Goal: Navigation & Orientation: Find specific page/section

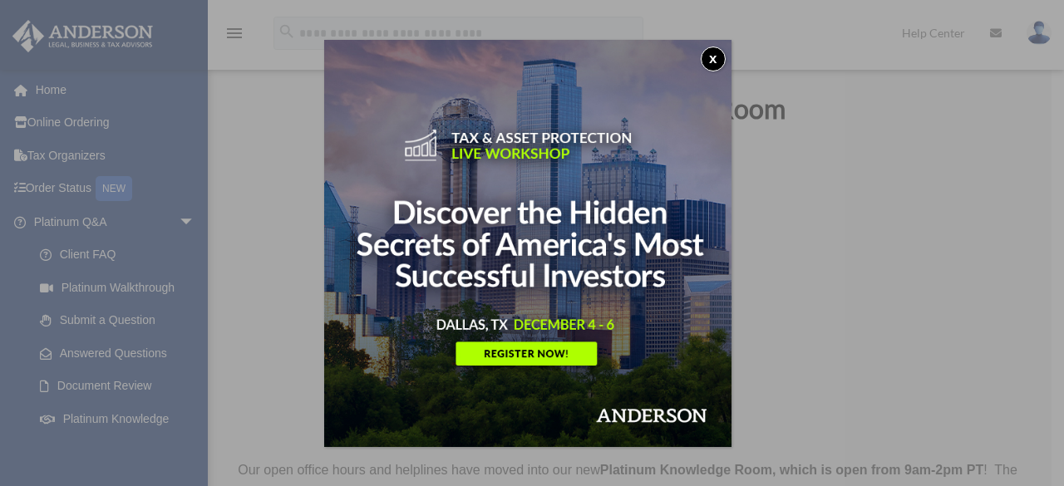
click at [713, 52] on button "x" at bounding box center [713, 59] width 25 height 25
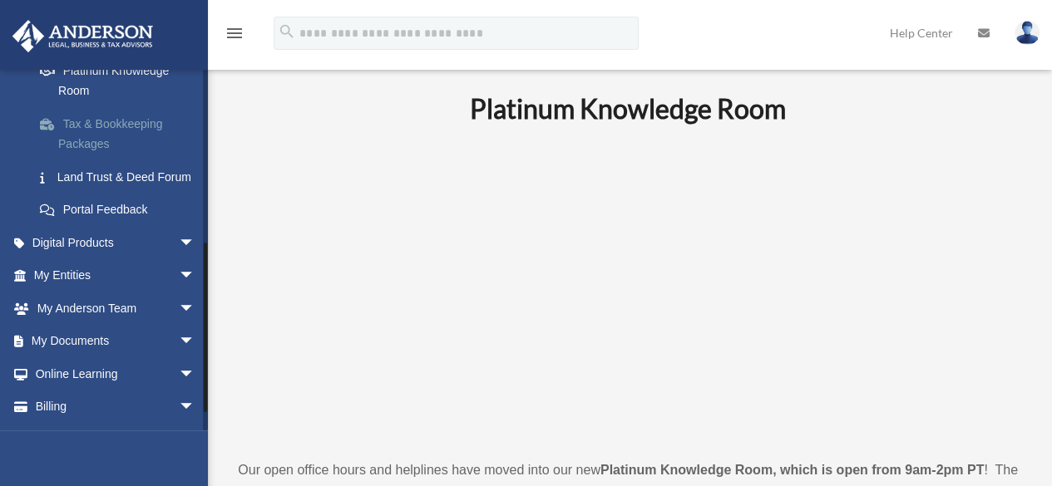
scroll to position [360, 0]
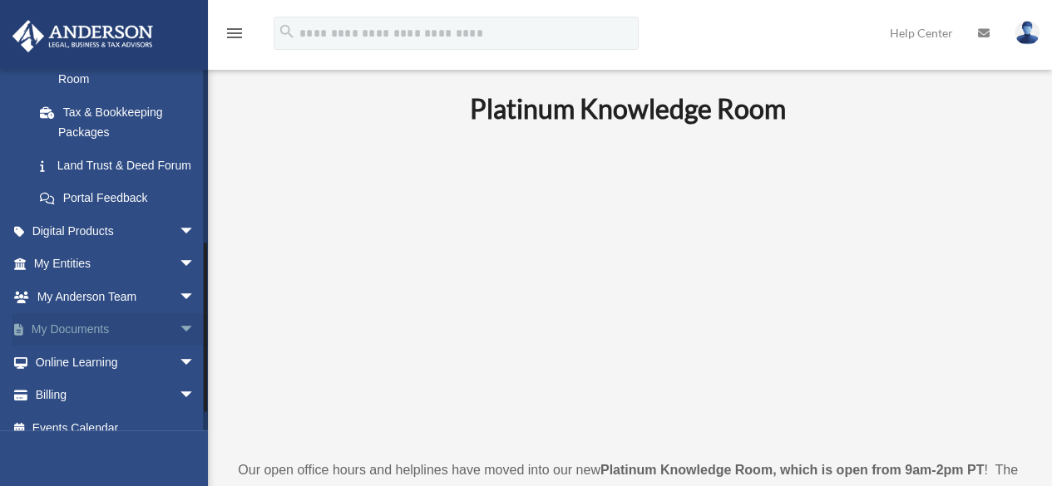
click at [81, 345] on link "My Documents arrow_drop_down" at bounding box center [116, 330] width 209 height 33
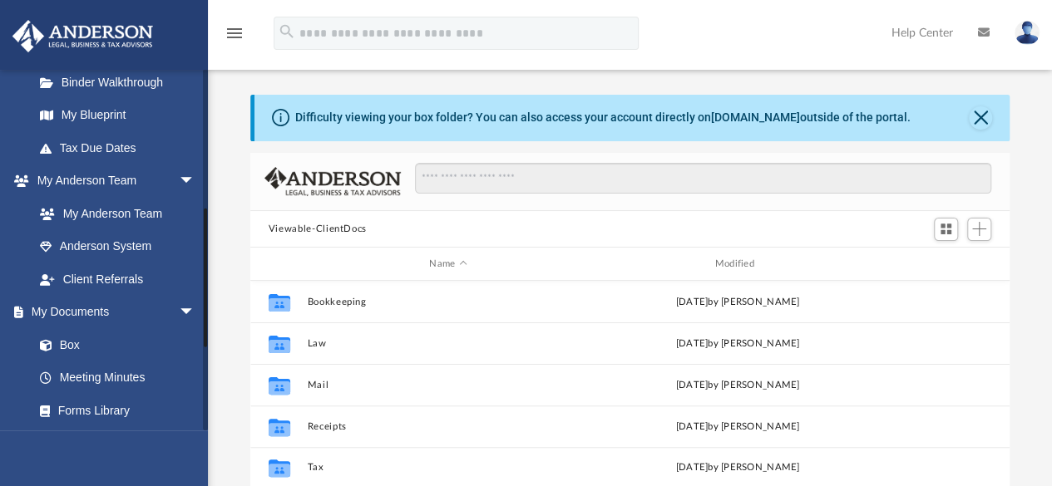
scroll to position [360, 0]
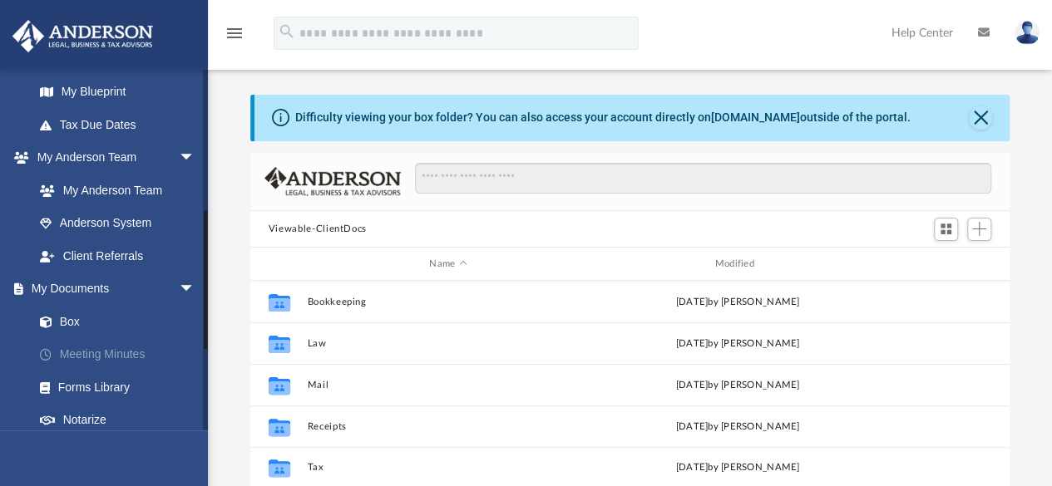
click at [117, 356] on link "Meeting Minutes" at bounding box center [121, 354] width 197 height 33
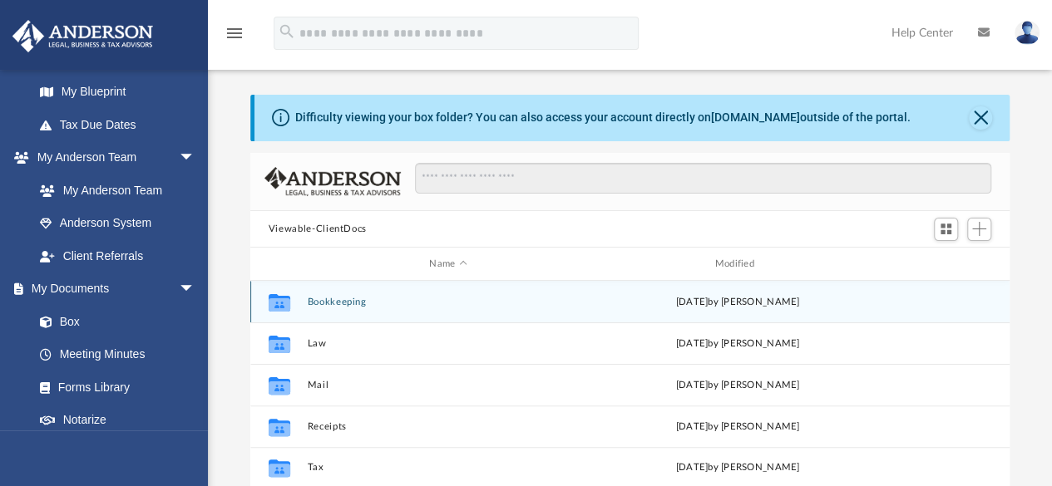
scroll to position [180, 0]
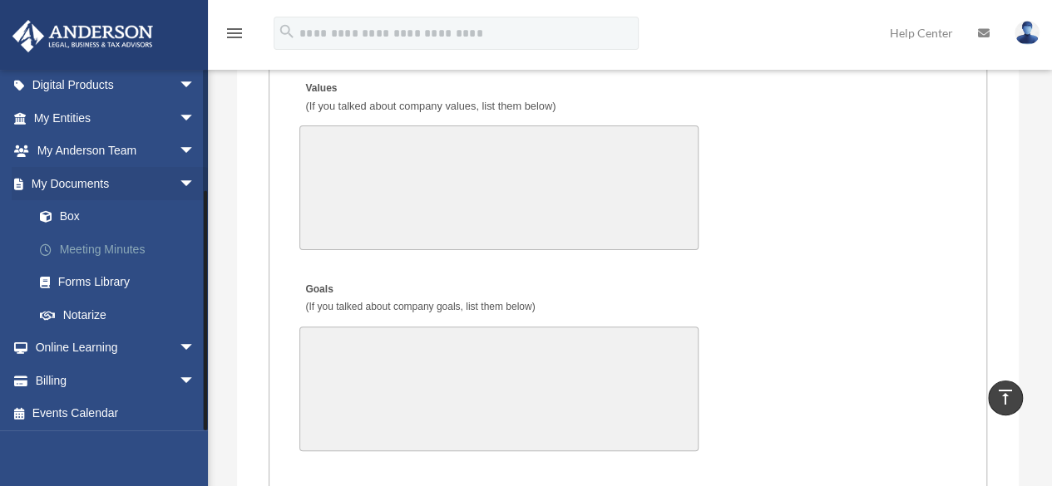
scroll to position [172, 0]
click at [71, 214] on link "Box" at bounding box center [121, 214] width 197 height 33
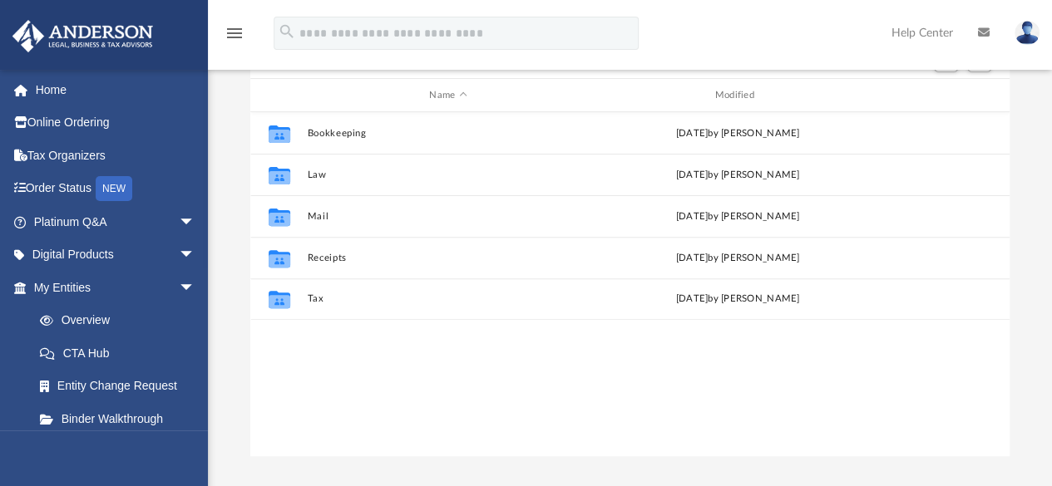
scroll to position [180, 0]
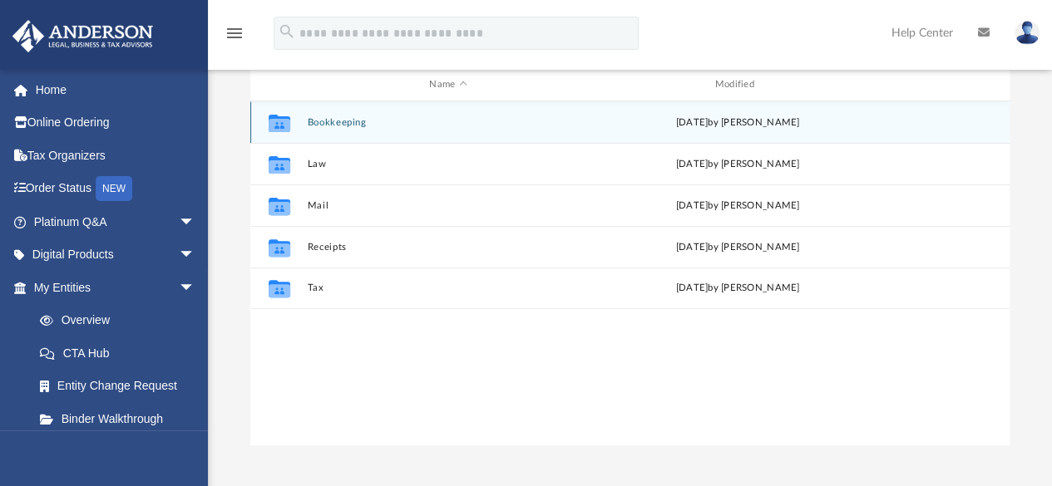
click at [333, 121] on button "Bookkeeping" at bounding box center [448, 122] width 282 height 11
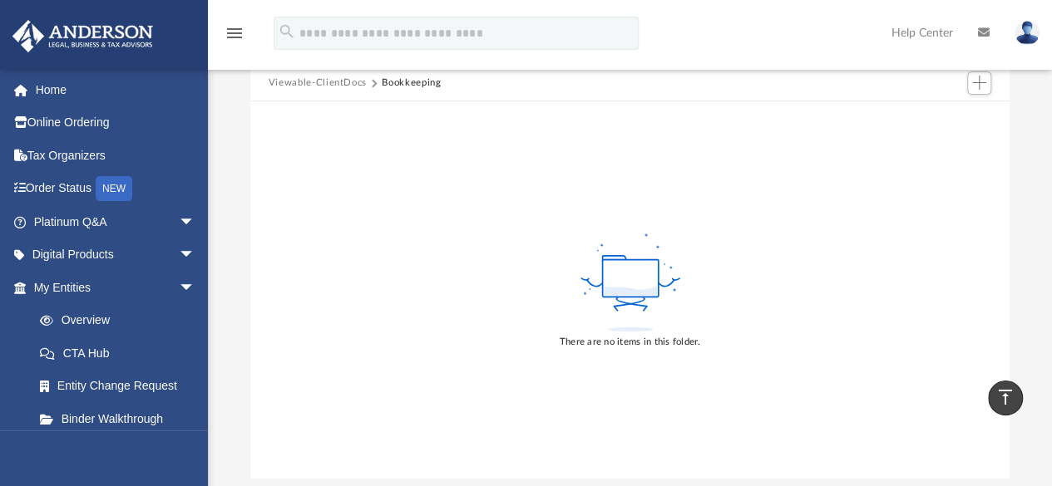
scroll to position [0, 0]
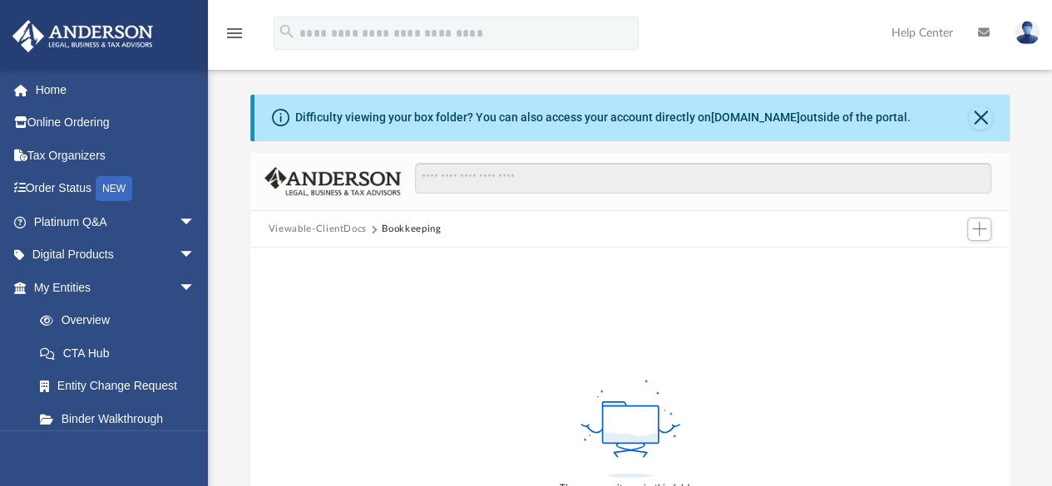
click at [345, 230] on button "Viewable-ClientDocs" at bounding box center [318, 229] width 98 height 15
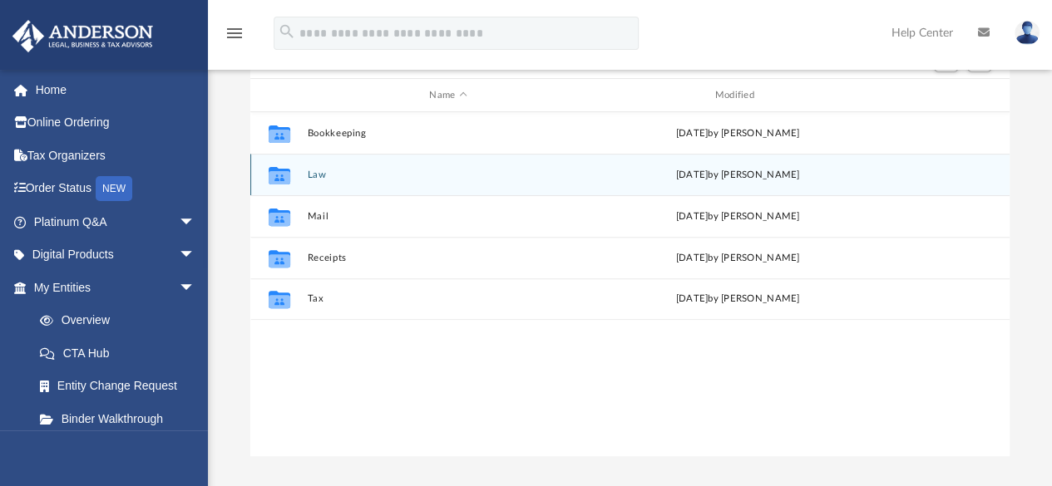
scroll to position [180, 0]
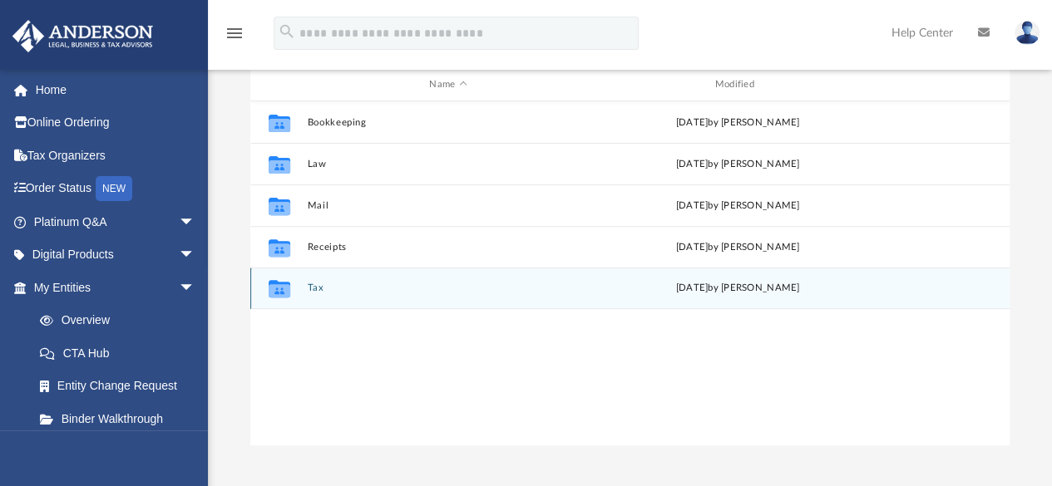
click at [351, 298] on div "Collaborated Folder Tax Mon Dec 30 2024 by Charles Rogler" at bounding box center [629, 289] width 759 height 42
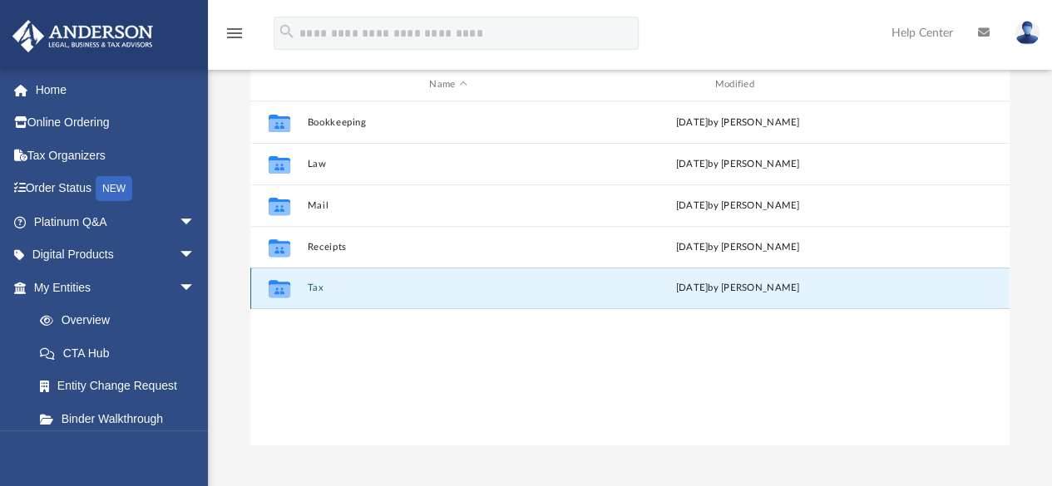
click at [325, 292] on button "Tax" at bounding box center [448, 289] width 282 height 11
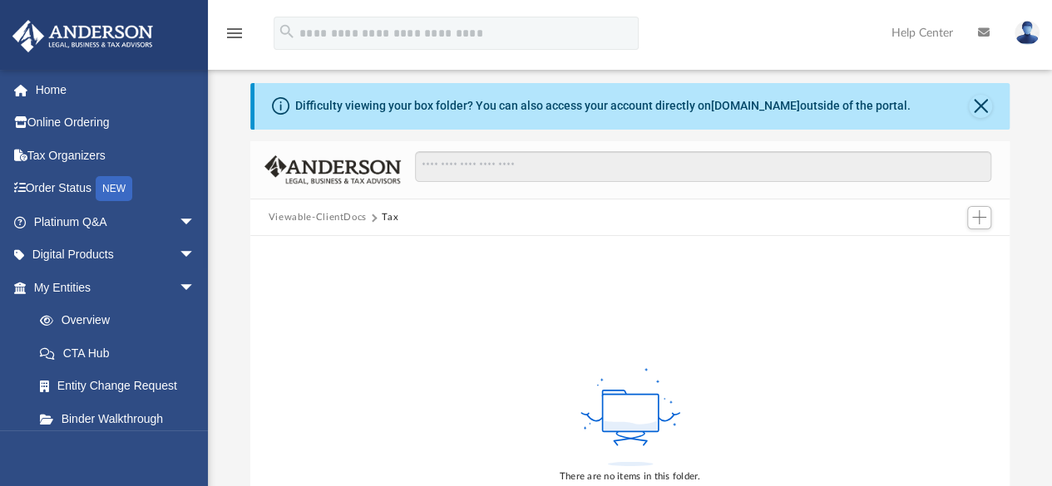
scroll to position [0, 0]
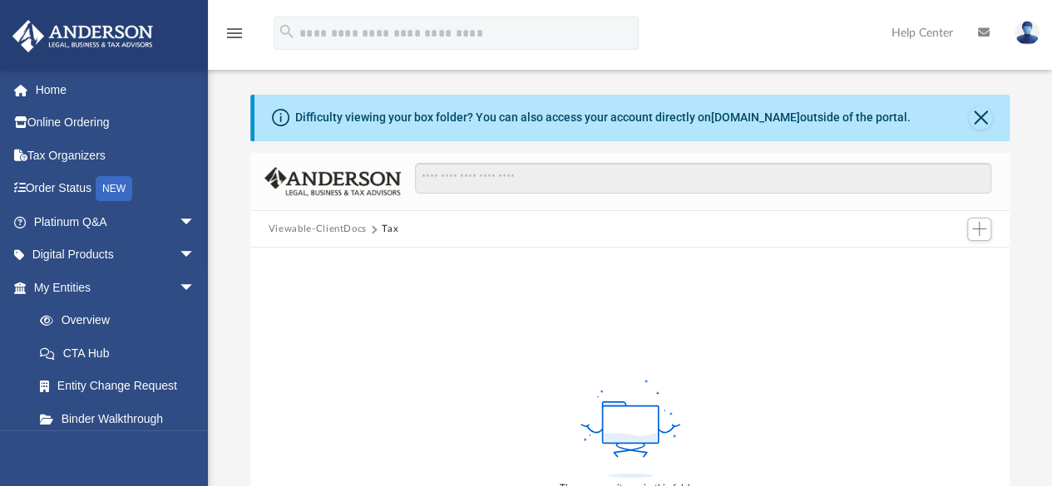
click at [319, 224] on button "Viewable-ClientDocs" at bounding box center [318, 229] width 98 height 15
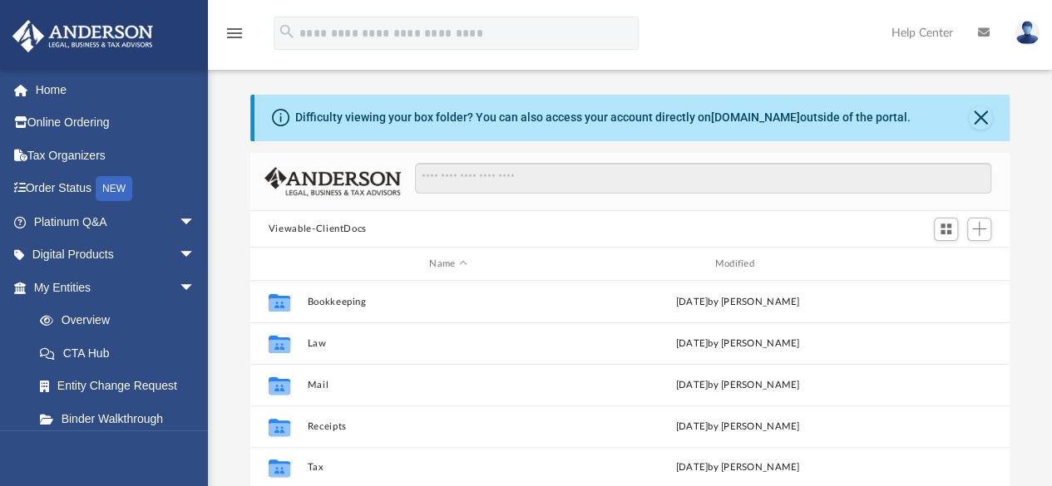
scroll to position [365, 747]
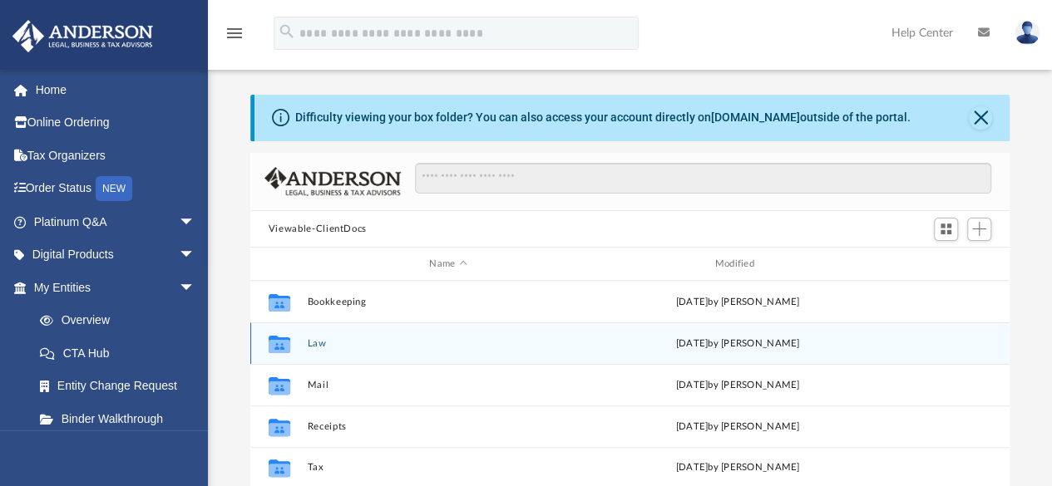
click at [357, 349] on div "Collaborated Folder Law Fri Jul 25 2025 by Mercy Solon" at bounding box center [629, 344] width 759 height 42
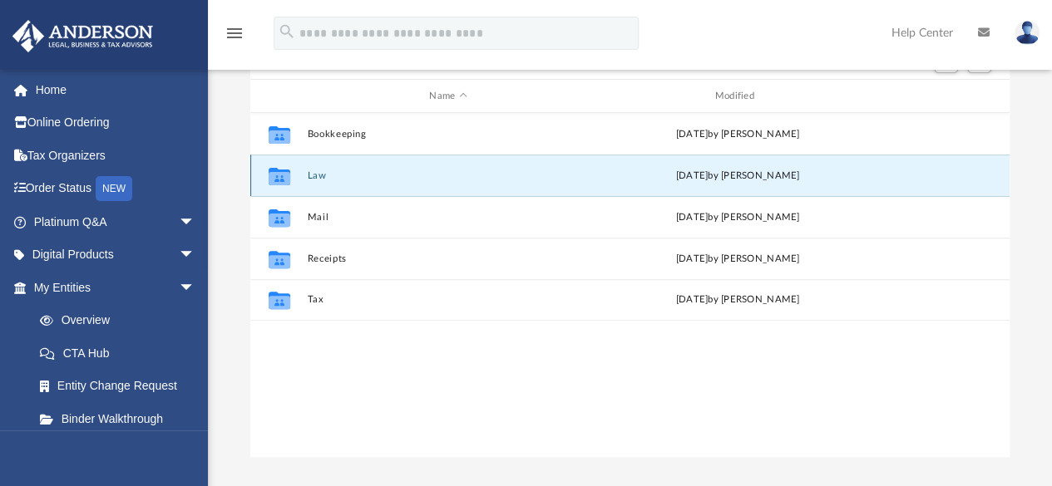
scroll to position [180, 0]
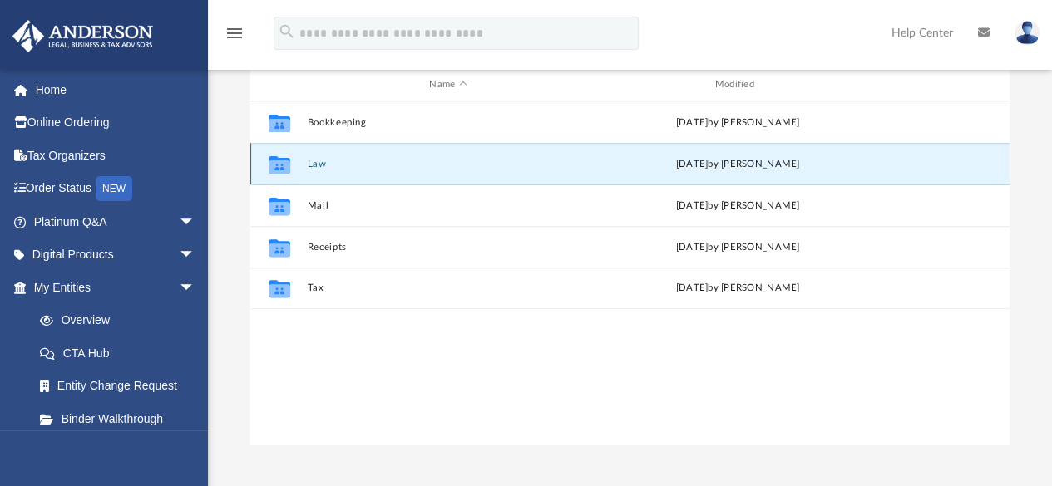
click at [335, 153] on div "Collaborated Folder Law Fri Jul 25 2025 by Mercy Solon" at bounding box center [629, 164] width 759 height 42
click at [319, 161] on button "Law" at bounding box center [448, 164] width 282 height 11
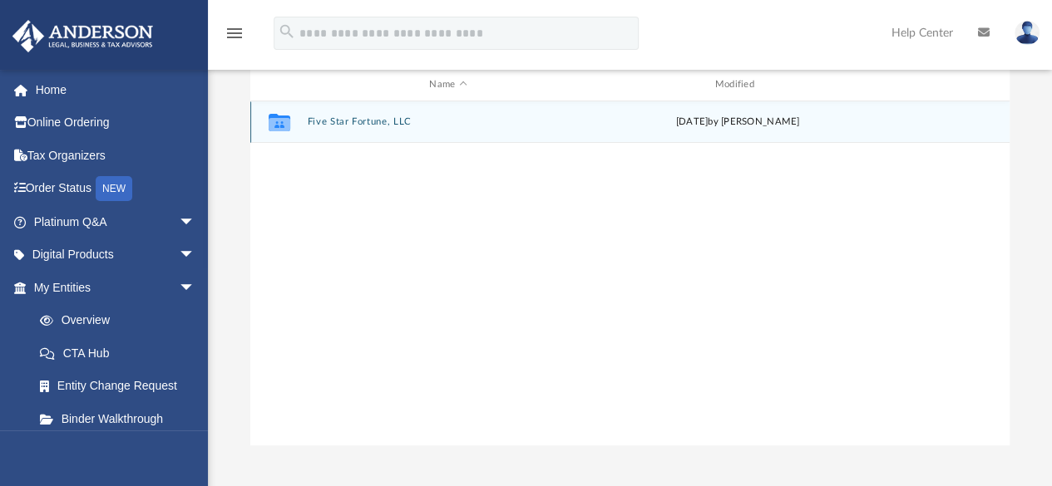
click at [331, 119] on button "Five Star Fortune, LLC" at bounding box center [448, 122] width 282 height 11
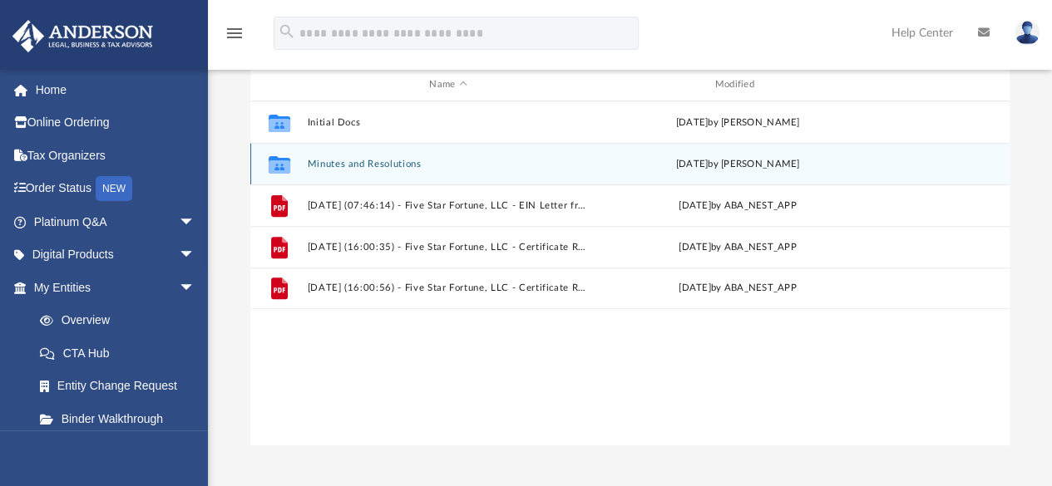
click at [365, 164] on button "Minutes and Resolutions" at bounding box center [448, 164] width 282 height 11
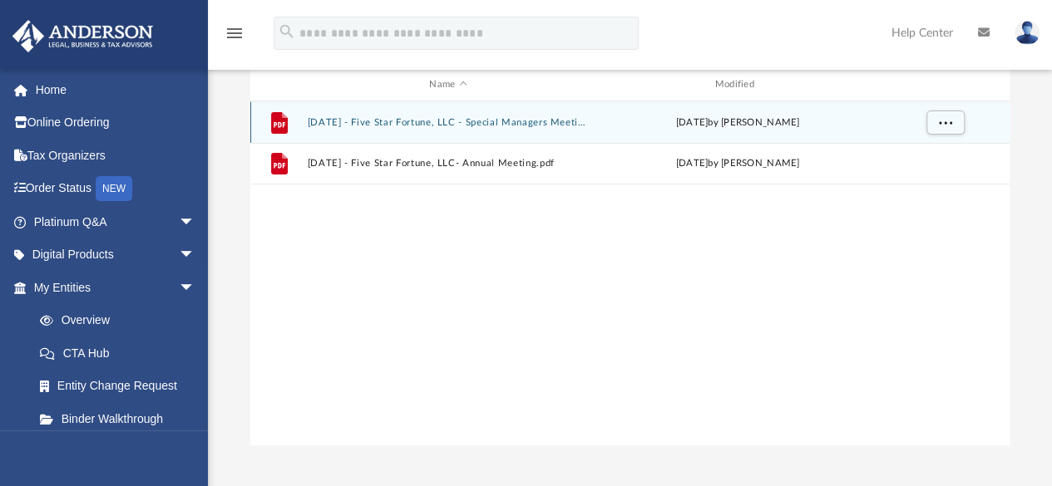
scroll to position [0, 0]
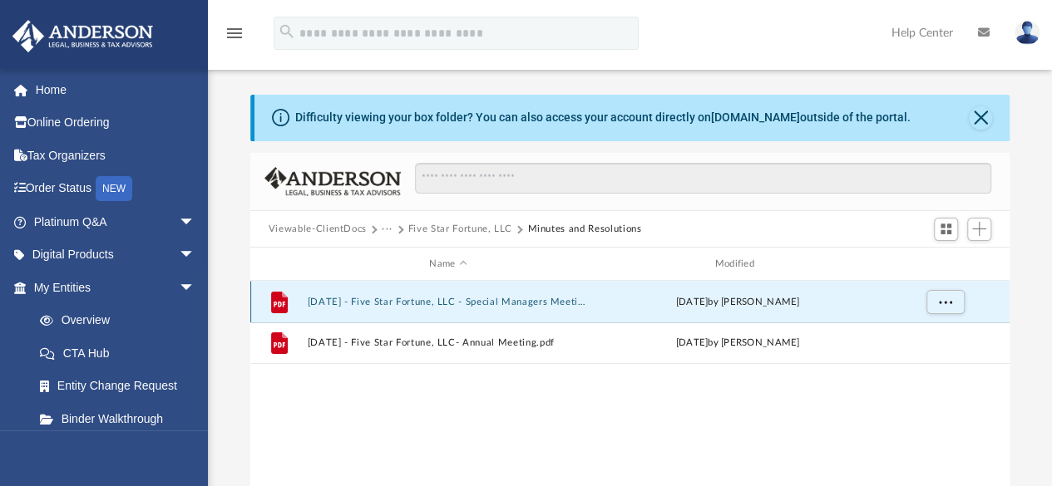
click at [414, 307] on button "2025.07.21 - Five Star Fortune, LLC - Special Managers Meeting.pdf" at bounding box center [448, 302] width 282 height 11
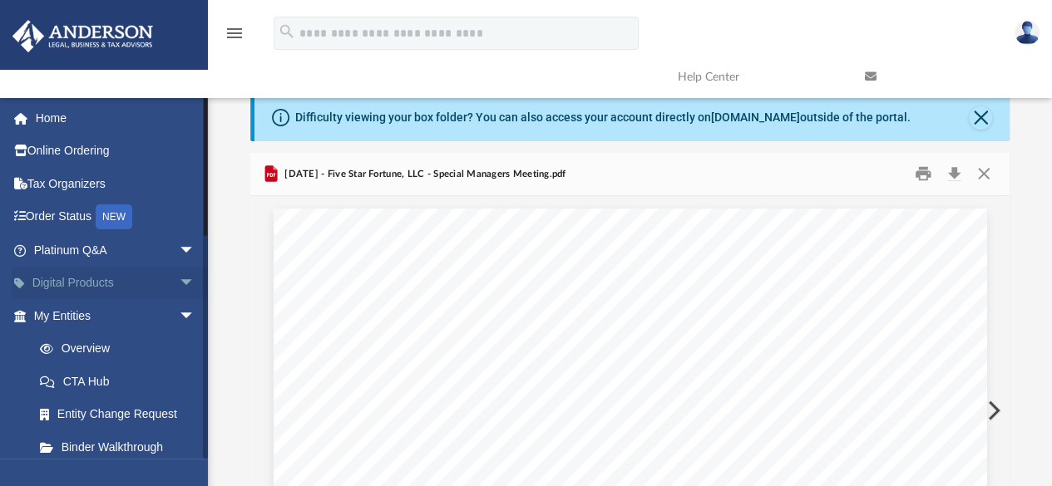
click at [82, 277] on link "Digital Products arrow_drop_down" at bounding box center [116, 283] width 209 height 33
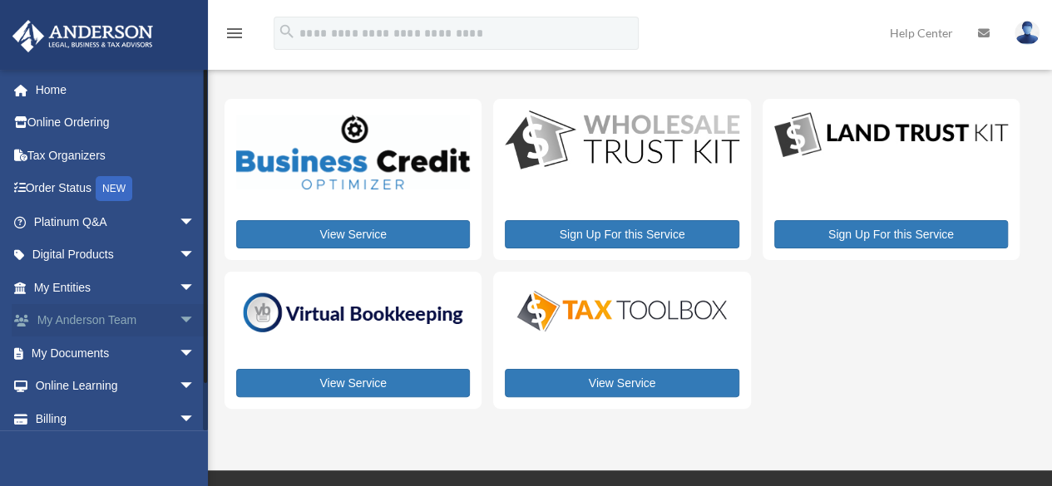
click at [87, 320] on link "My Anderson Team arrow_drop_down" at bounding box center [116, 320] width 209 height 33
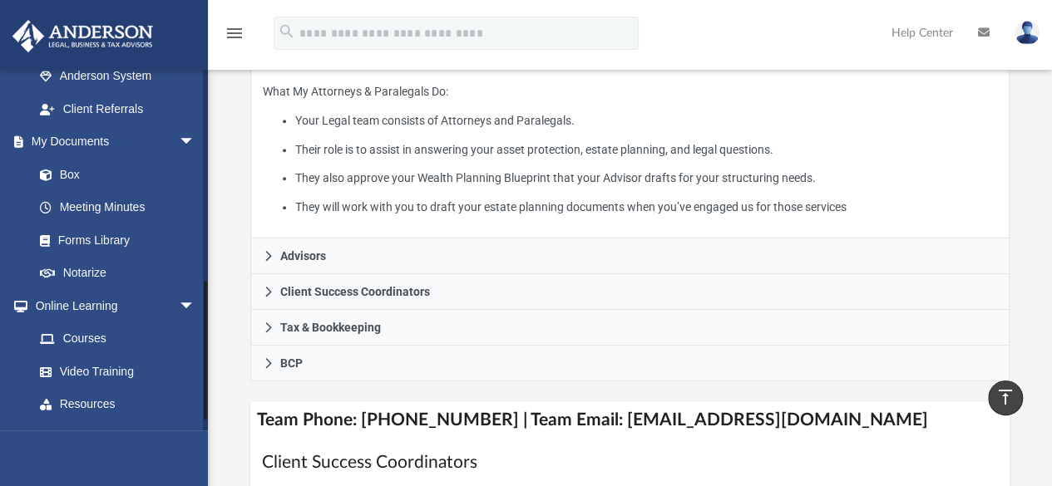
scroll to position [541, 0]
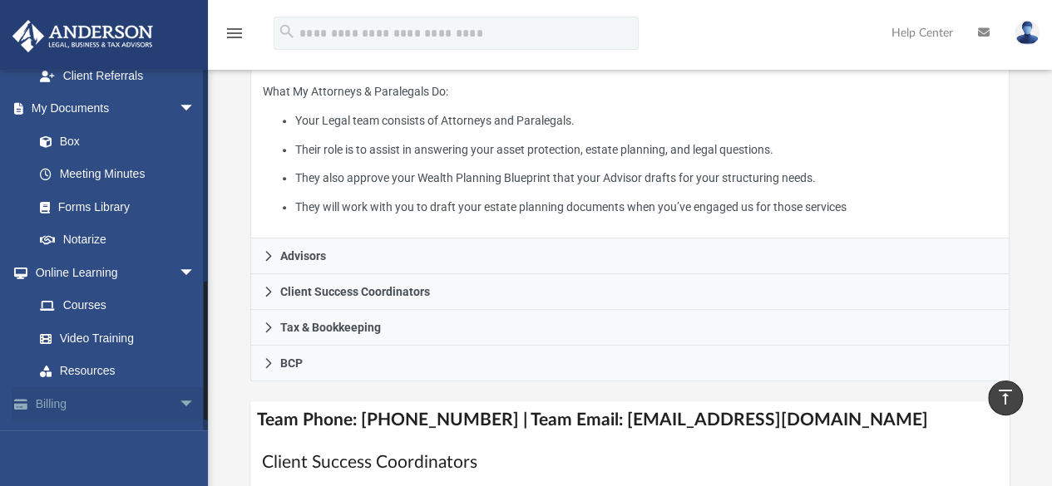
click at [75, 401] on link "Billing arrow_drop_down" at bounding box center [116, 404] width 209 height 33
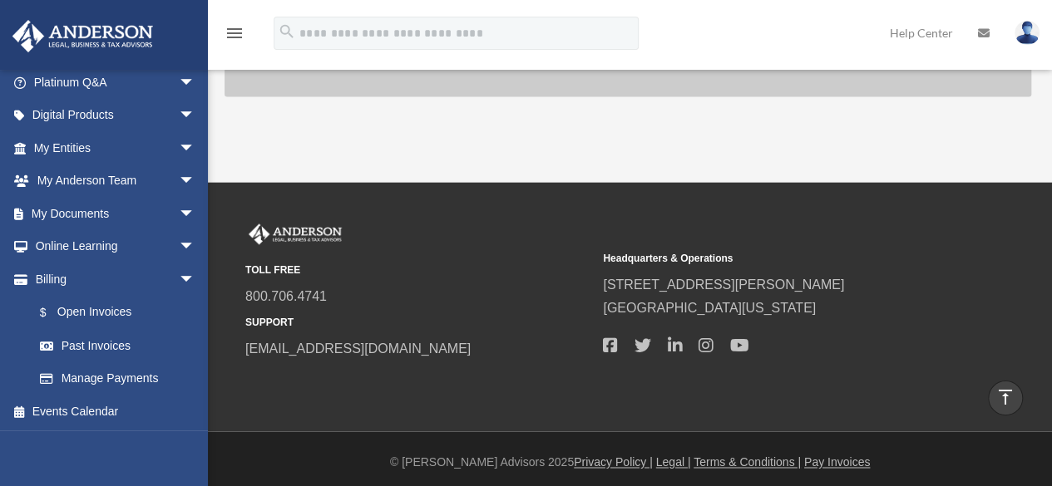
scroll to position [911, 0]
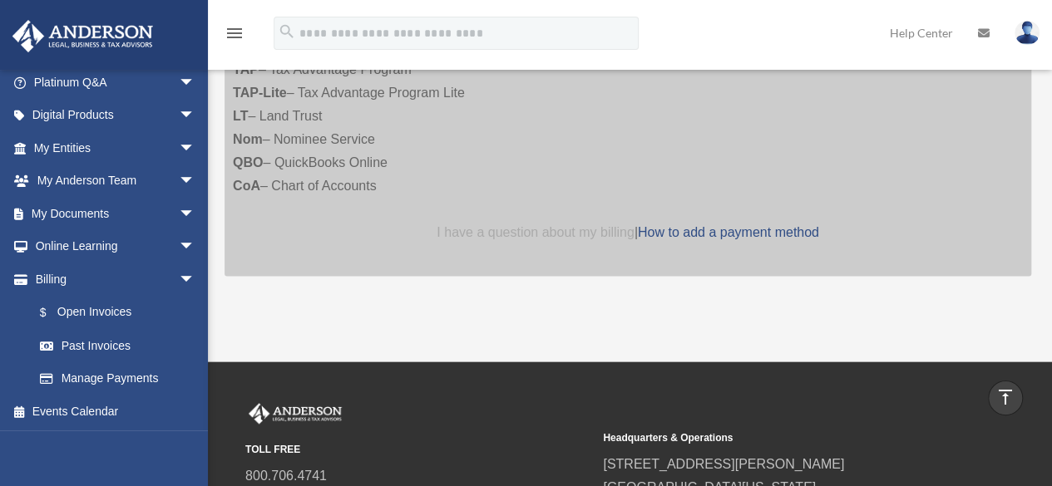
click at [535, 230] on link "I have a question about my billing" at bounding box center [535, 232] width 197 height 14
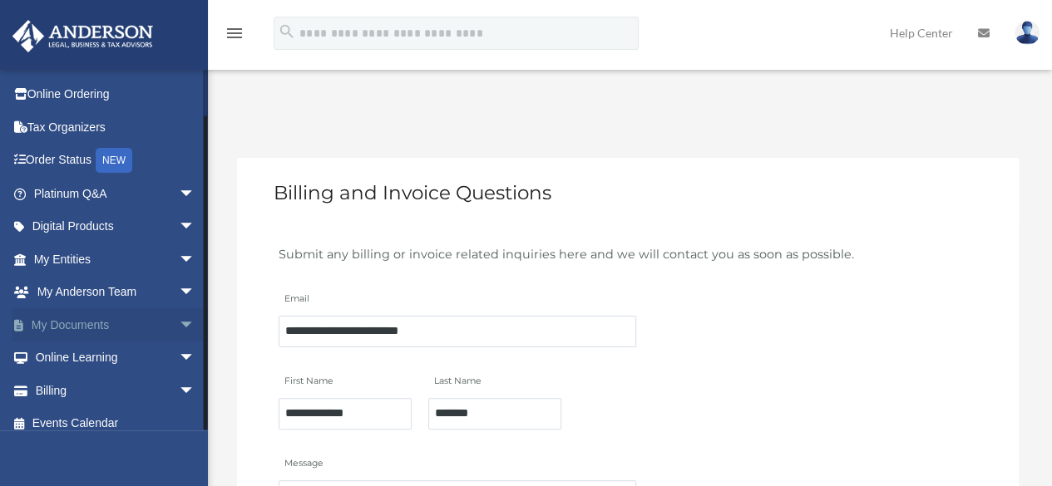
scroll to position [41, 0]
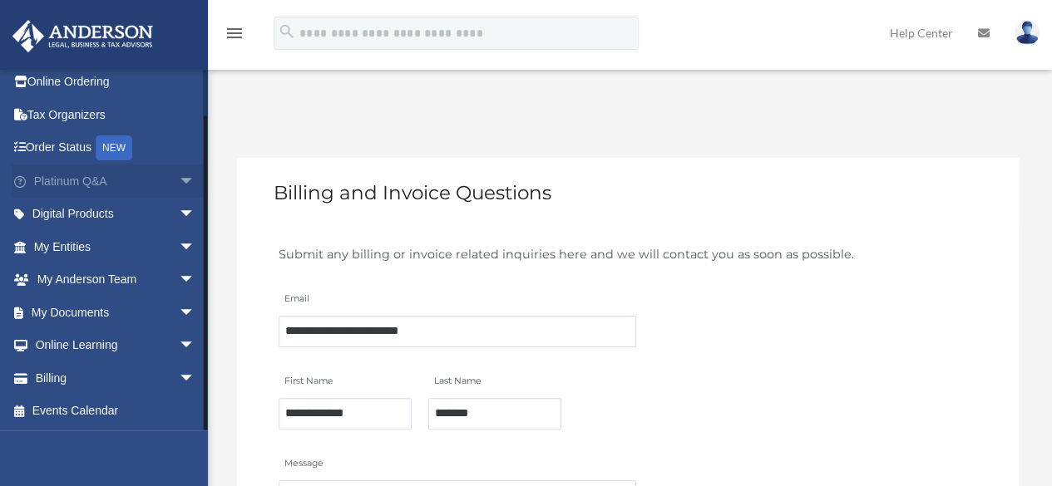
click at [94, 178] on link "Platinum Q&A arrow_drop_down" at bounding box center [116, 181] width 209 height 33
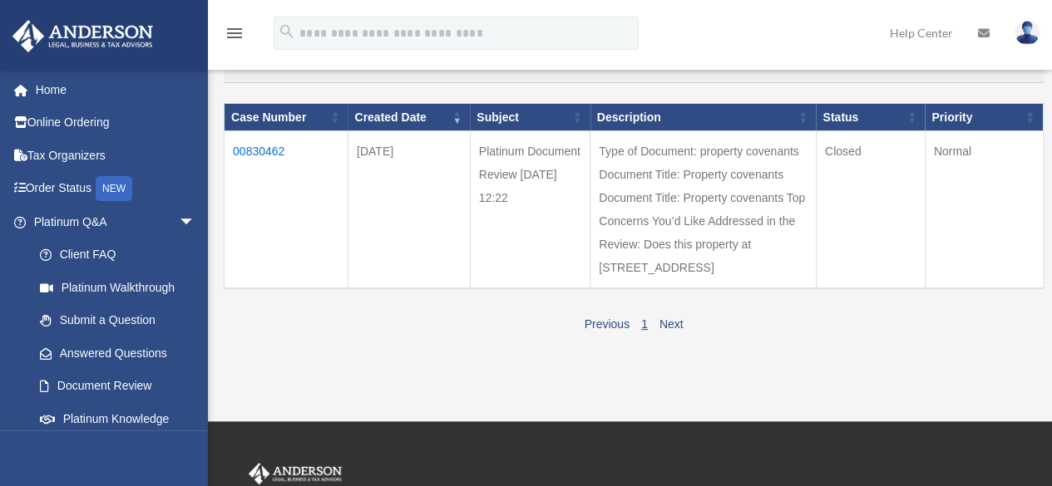
scroll to position [180, 0]
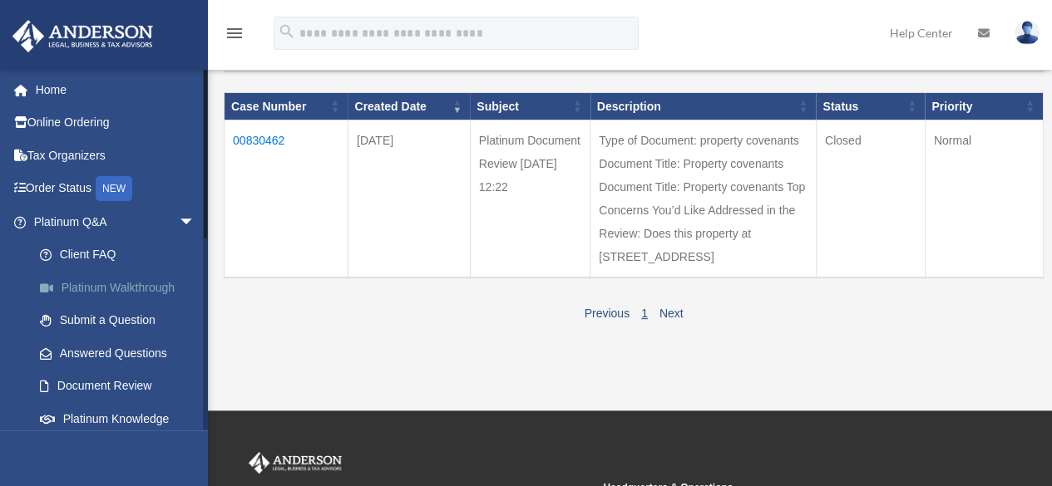
click at [123, 290] on link "Platinum Walkthrough" at bounding box center [121, 287] width 197 height 33
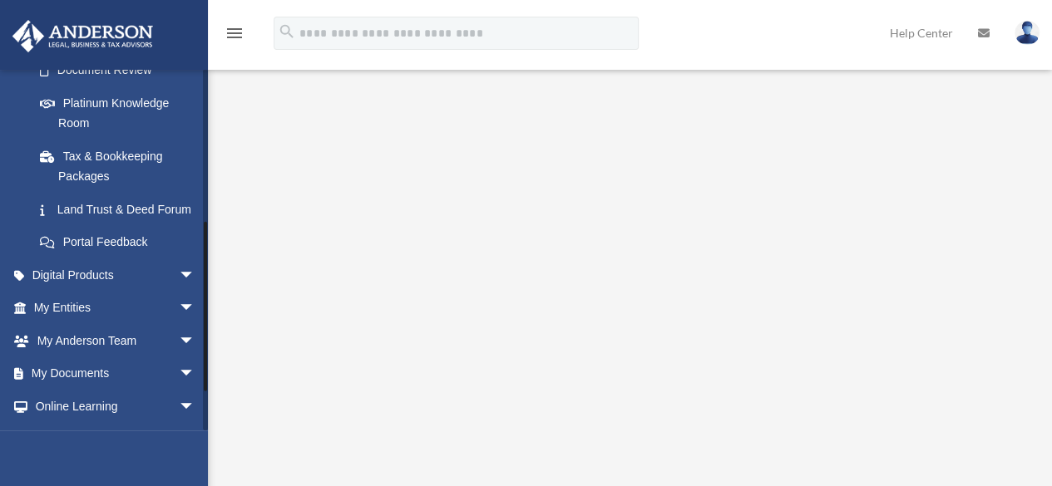
scroll to position [360, 0]
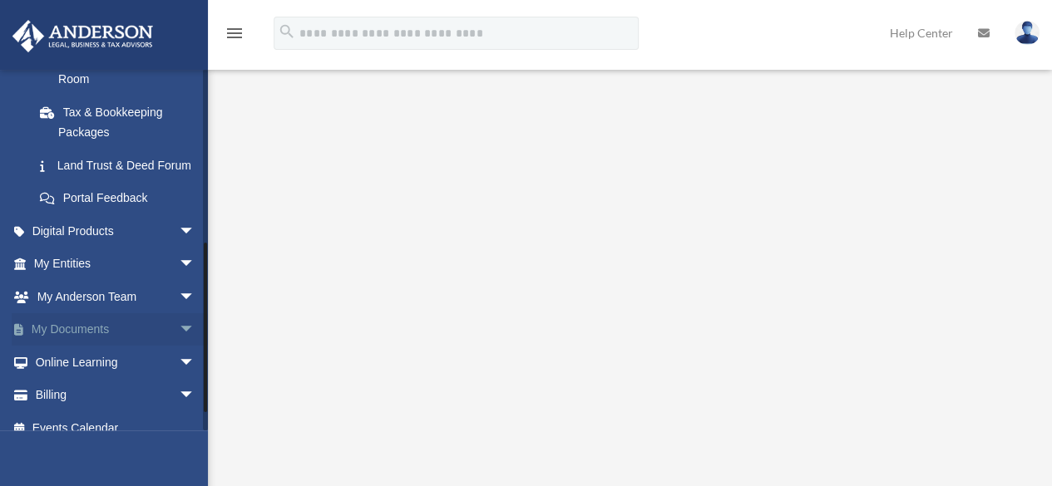
click at [179, 345] on span "arrow_drop_down" at bounding box center [195, 331] width 33 height 34
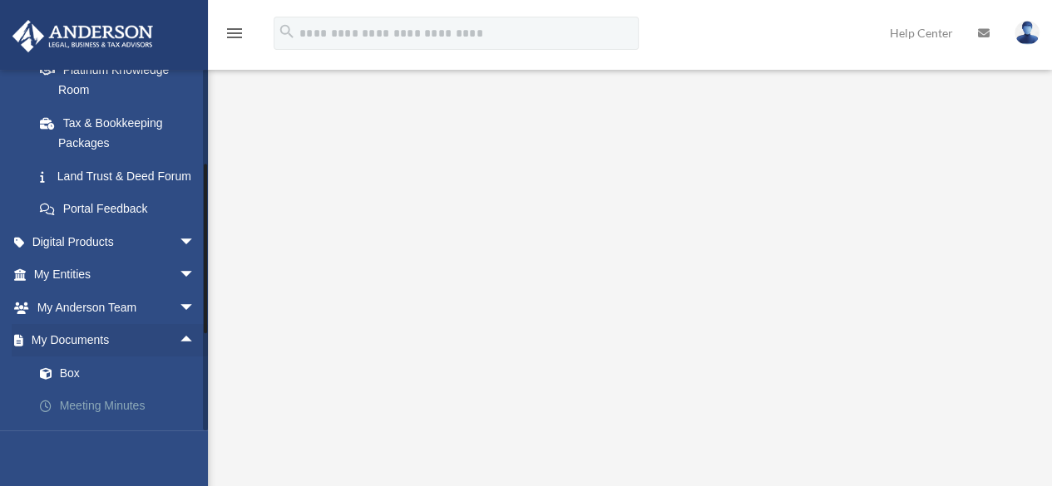
scroll to position [0, 0]
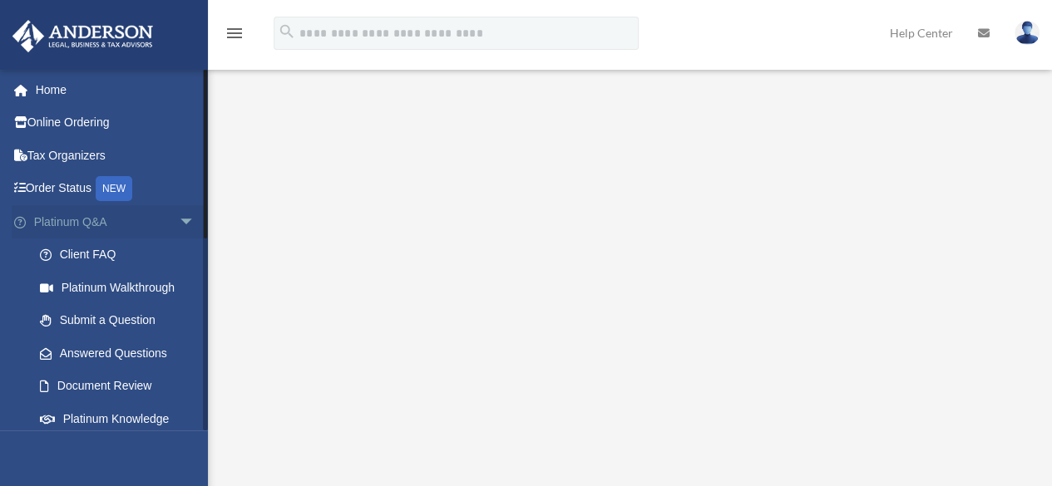
click at [110, 220] on link "Platinum Q&A arrow_drop_down" at bounding box center [116, 221] width 209 height 33
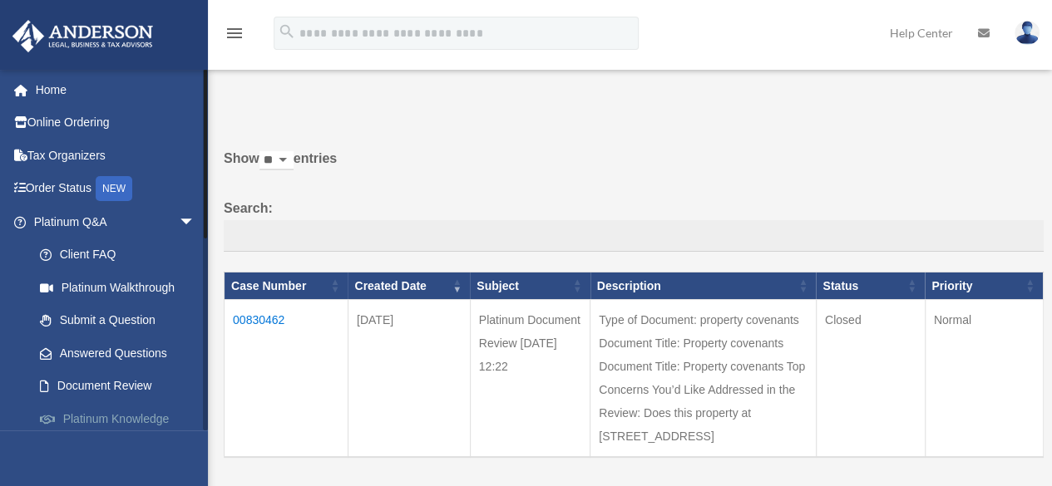
click at [103, 421] on link "Platinum Knowledge Room" at bounding box center [121, 429] width 197 height 53
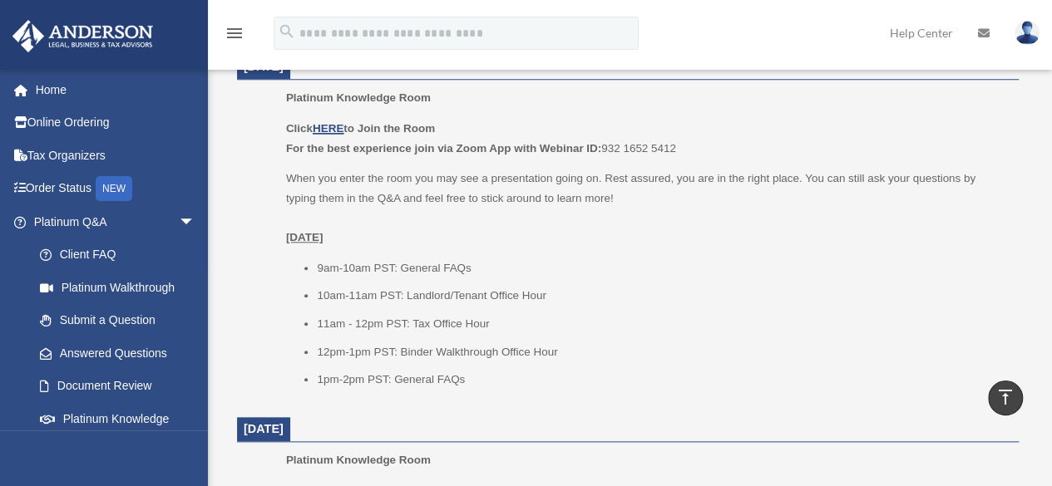
scroll to position [720, 0]
